Goal: Transaction & Acquisition: Purchase product/service

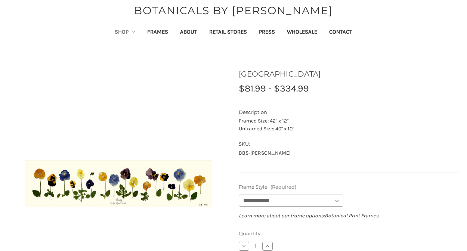
scroll to position [34, 0]
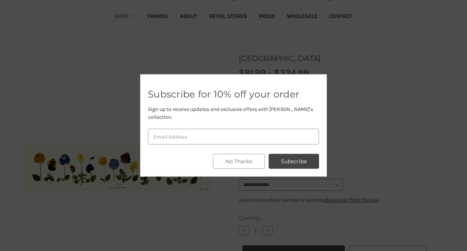
click at [243, 163] on button "No Thanks" at bounding box center [239, 161] width 52 height 15
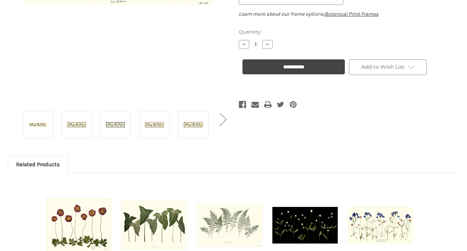
scroll to position [0, 0]
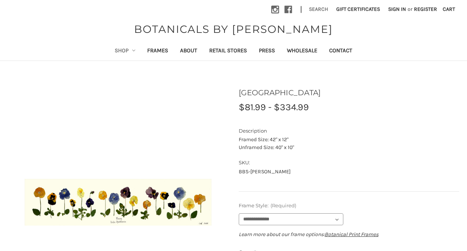
click at [314, 8] on button "Search" at bounding box center [318, 9] width 27 height 18
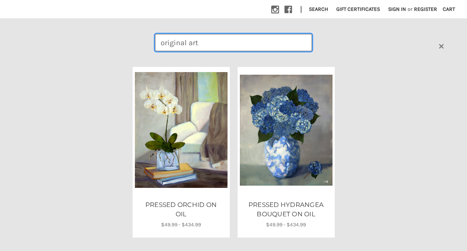
type input "original art"
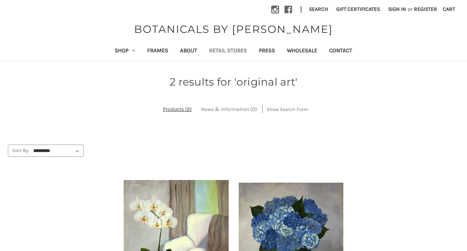
click at [226, 47] on link "Retail Stores" at bounding box center [228, 51] width 50 height 18
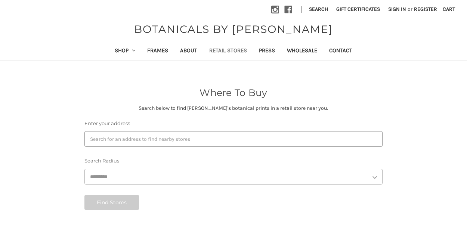
select select "***"
click at [119, 48] on link "Shop" at bounding box center [125, 51] width 33 height 18
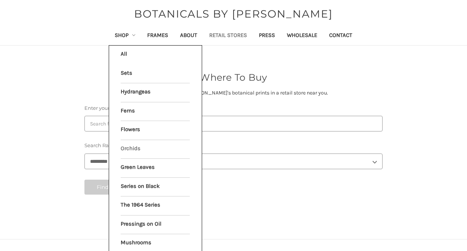
scroll to position [36, 0]
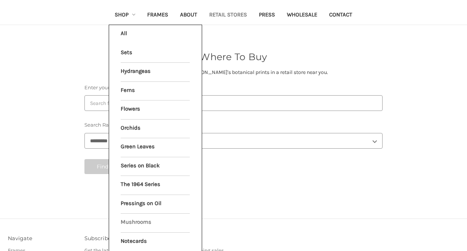
drag, startPoint x: 117, startPoint y: 214, endPoint x: 121, endPoint y: 222, distance: 8.9
click at [121, 220] on div "All Shop Sets Hydrangeas Ferns Flowers Orchids Green Leaves Series on Black The…" at bounding box center [155, 138] width 93 height 227
click at [204, 185] on section "Where To Buy Search below to find Sandy's botanical prints in a retail store ne…" at bounding box center [233, 112] width 459 height 149
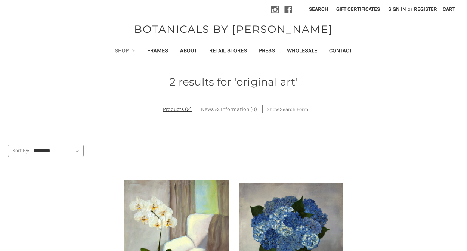
click at [113, 50] on link "Shop" at bounding box center [125, 51] width 33 height 18
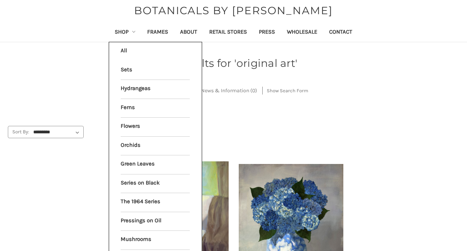
scroll to position [91, 0]
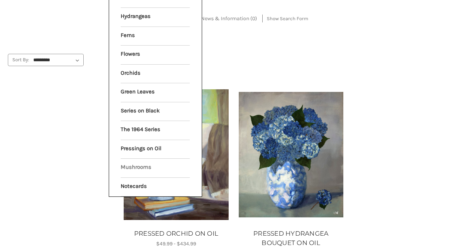
click at [141, 159] on link "Mushrooms" at bounding box center [155, 168] width 69 height 19
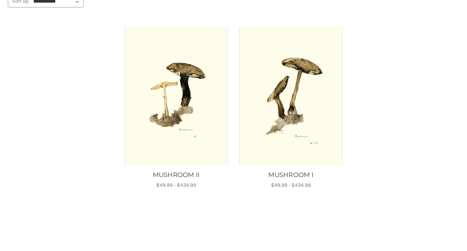
scroll to position [119, 0]
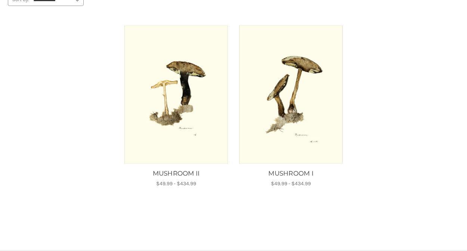
click at [285, 116] on img "MUSHROOM I, Price range from $49.99 to $434.99\a\a" at bounding box center [291, 94] width 105 height 138
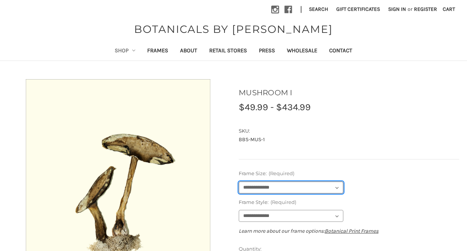
select select "****"
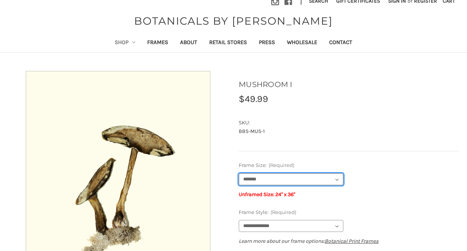
scroll to position [10, 0]
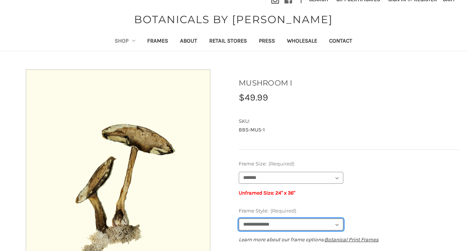
select select "****"
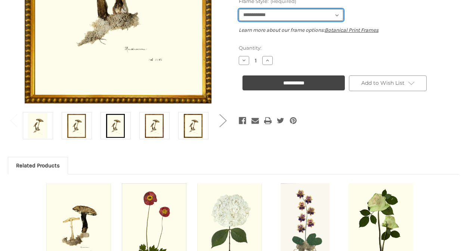
scroll to position [316, 0]
